Goal: Task Accomplishment & Management: Manage account settings

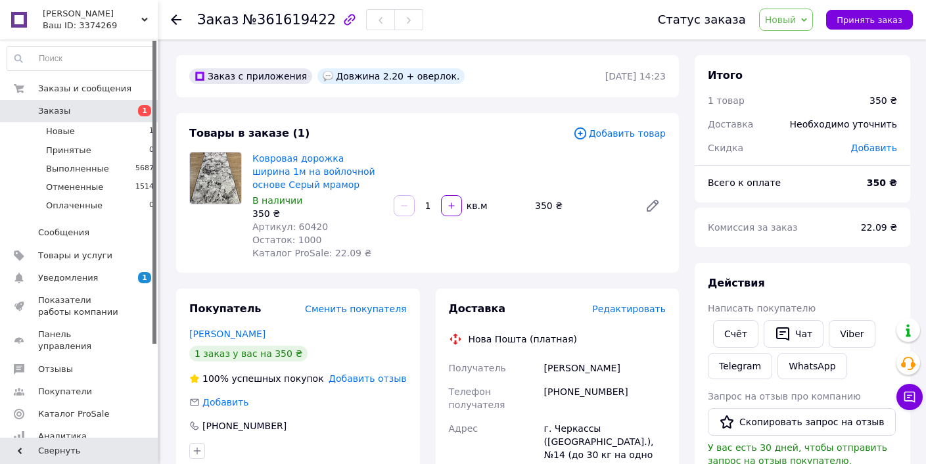
click at [174, 15] on icon at bounding box center [176, 19] width 11 height 11
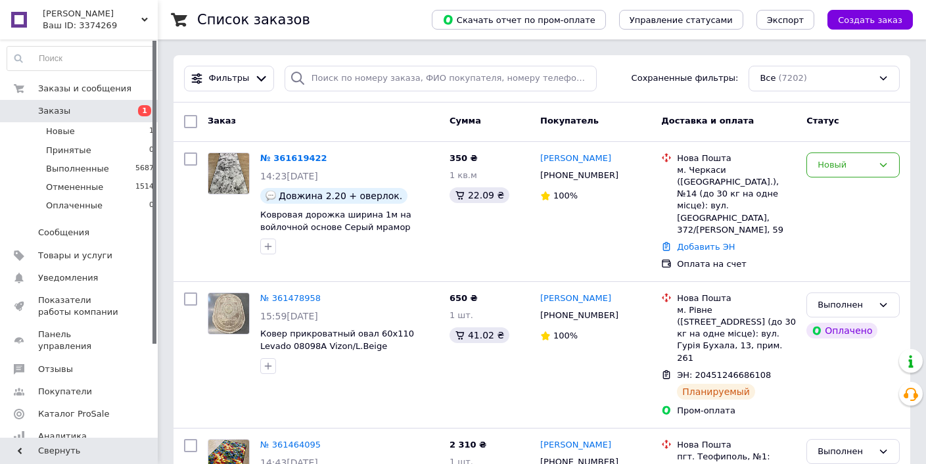
scroll to position [49, 0]
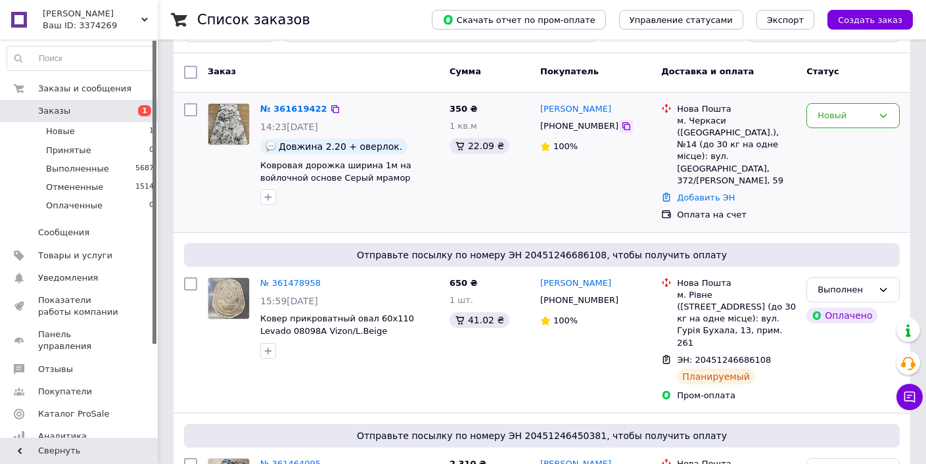
click at [622, 126] on icon at bounding box center [626, 126] width 8 height 8
click at [895, 117] on div "Новый" at bounding box center [852, 116] width 93 height 26
click at [883, 135] on li "Принят" at bounding box center [853, 143] width 92 height 24
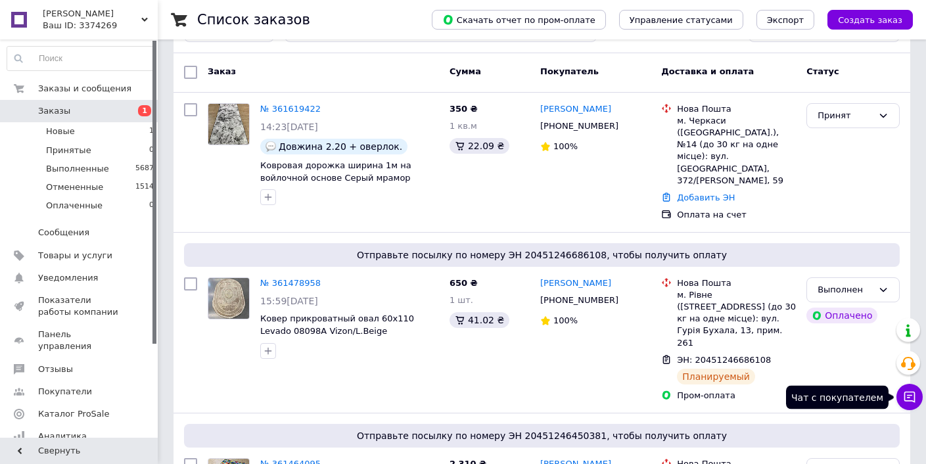
click at [906, 400] on icon at bounding box center [909, 396] width 13 height 13
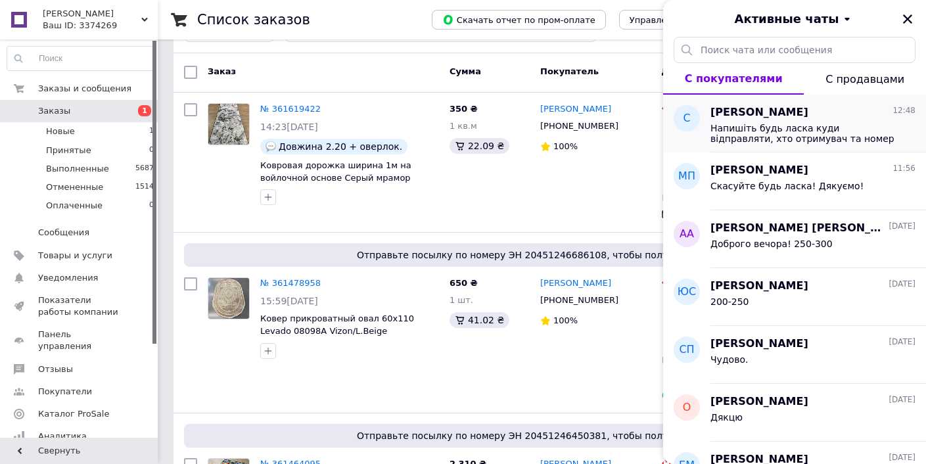
click at [824, 125] on span "Напишіть будь ласка куди відправляти, хто отримувач та номер телефону" at bounding box center [804, 133] width 187 height 21
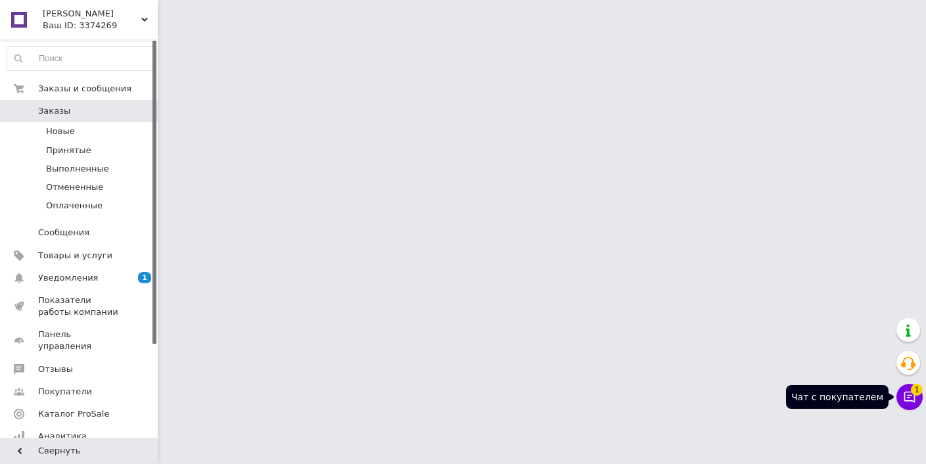
click at [910, 396] on icon at bounding box center [909, 396] width 13 height 13
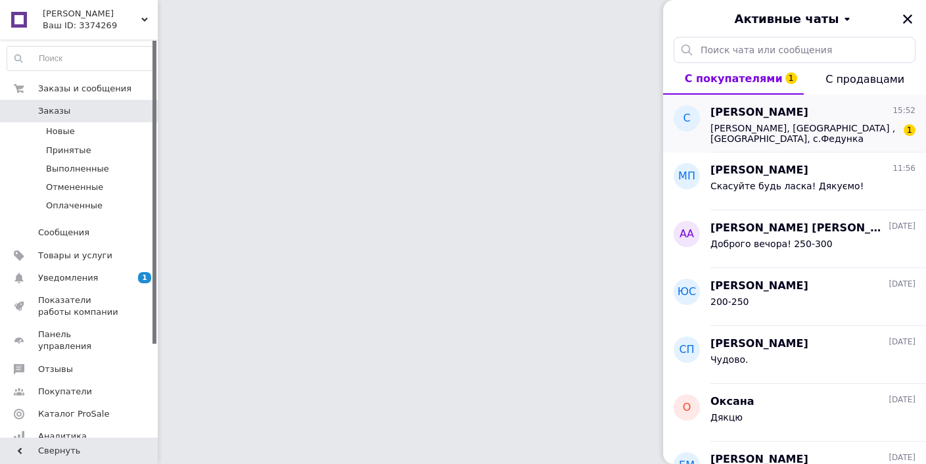
click at [851, 124] on span "[PERSON_NAME], [GEOGRAPHIC_DATA] , [GEOGRAPHIC_DATA], с.Федунка 0955102801" at bounding box center [804, 133] width 187 height 21
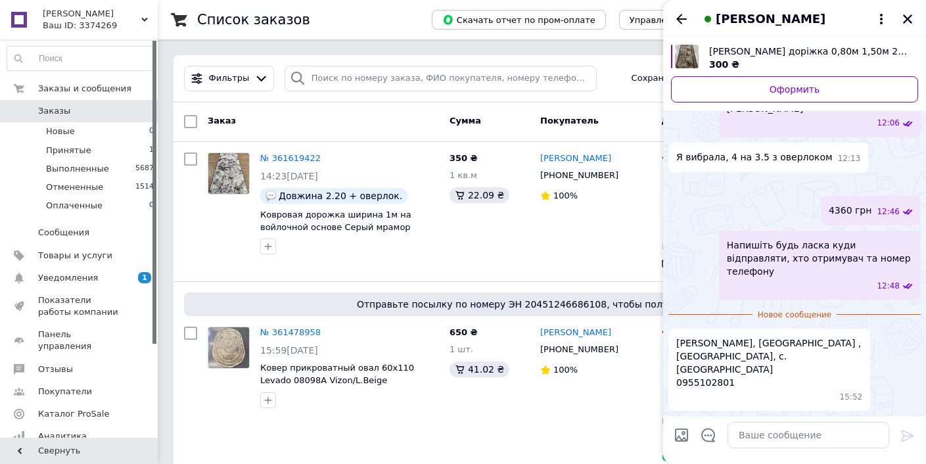
scroll to position [1291, 0]
click at [680, 22] on icon "Назад" at bounding box center [681, 19] width 11 height 10
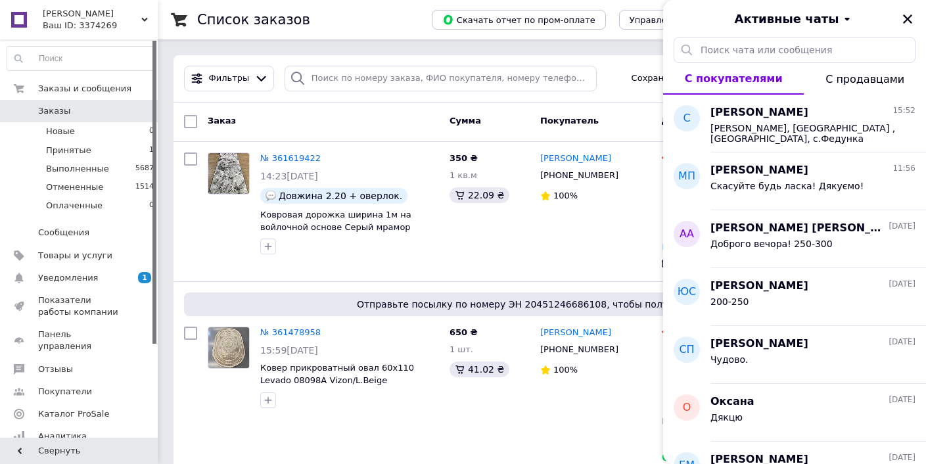
click at [908, 20] on icon "Закрыть" at bounding box center [908, 19] width 12 height 12
